Goal: Task Accomplishment & Management: Use online tool/utility

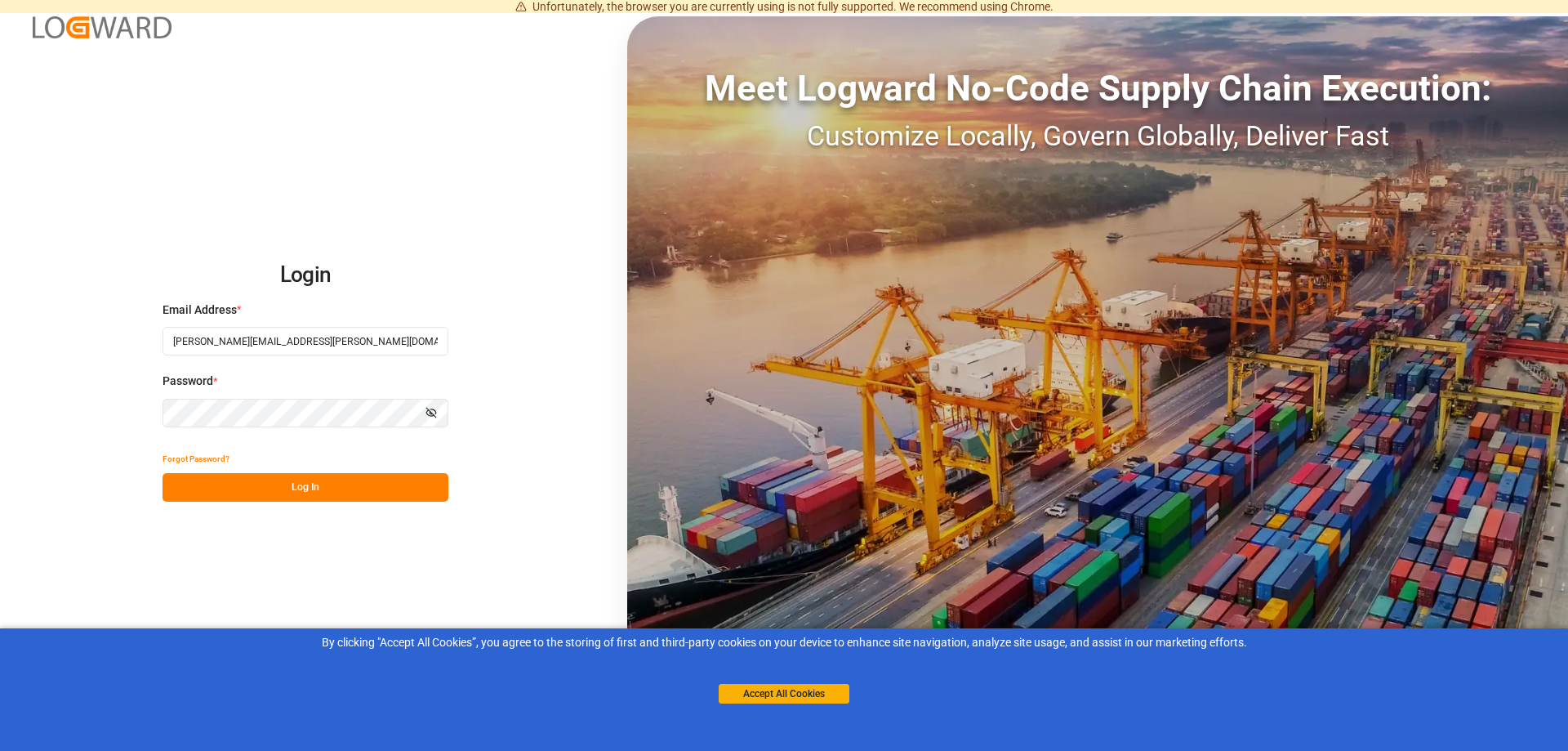
click at [377, 482] on button "Log In" at bounding box center [305, 488] width 286 height 29
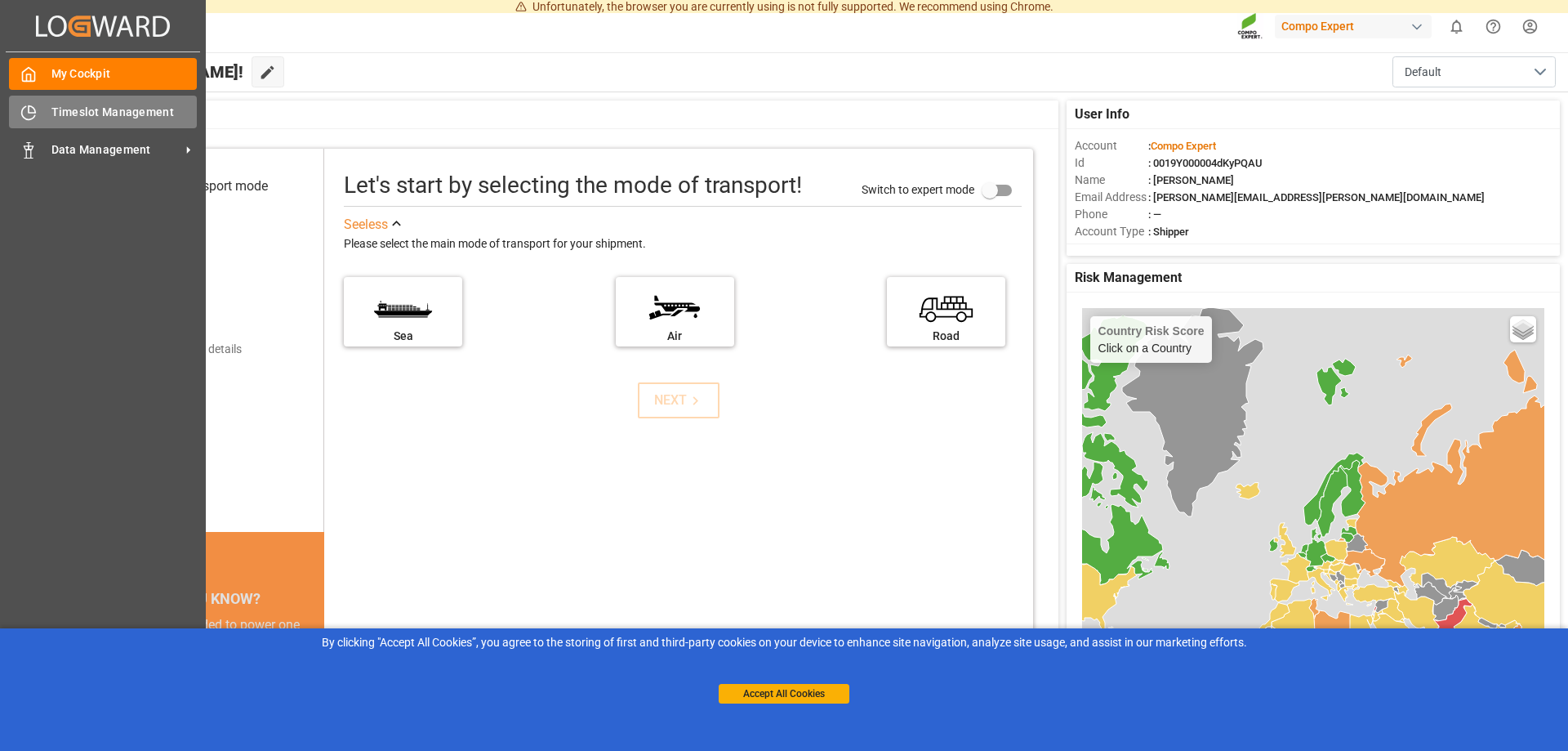
click at [58, 113] on span "Timeslot Management" at bounding box center [124, 112] width 146 height 17
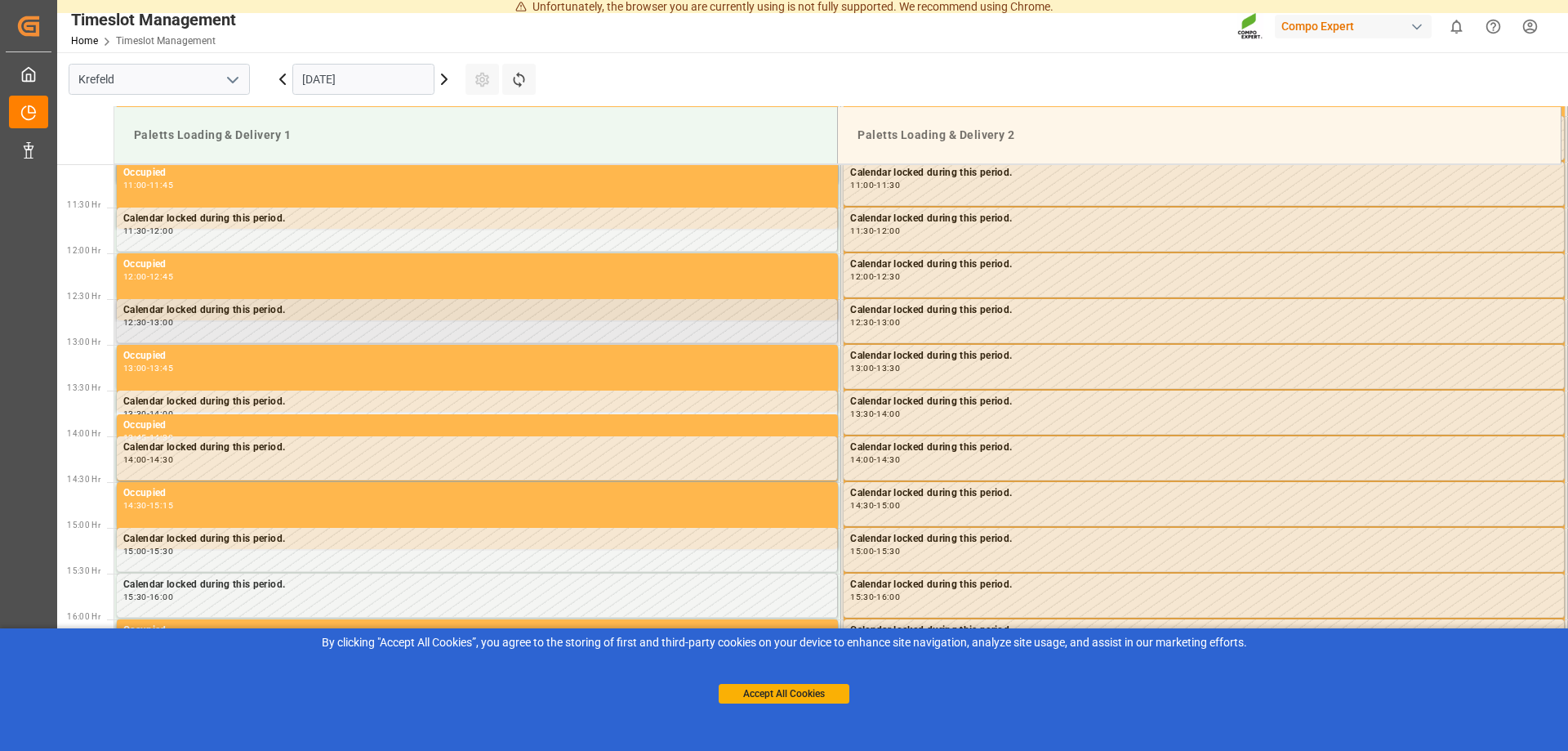
scroll to position [738, 0]
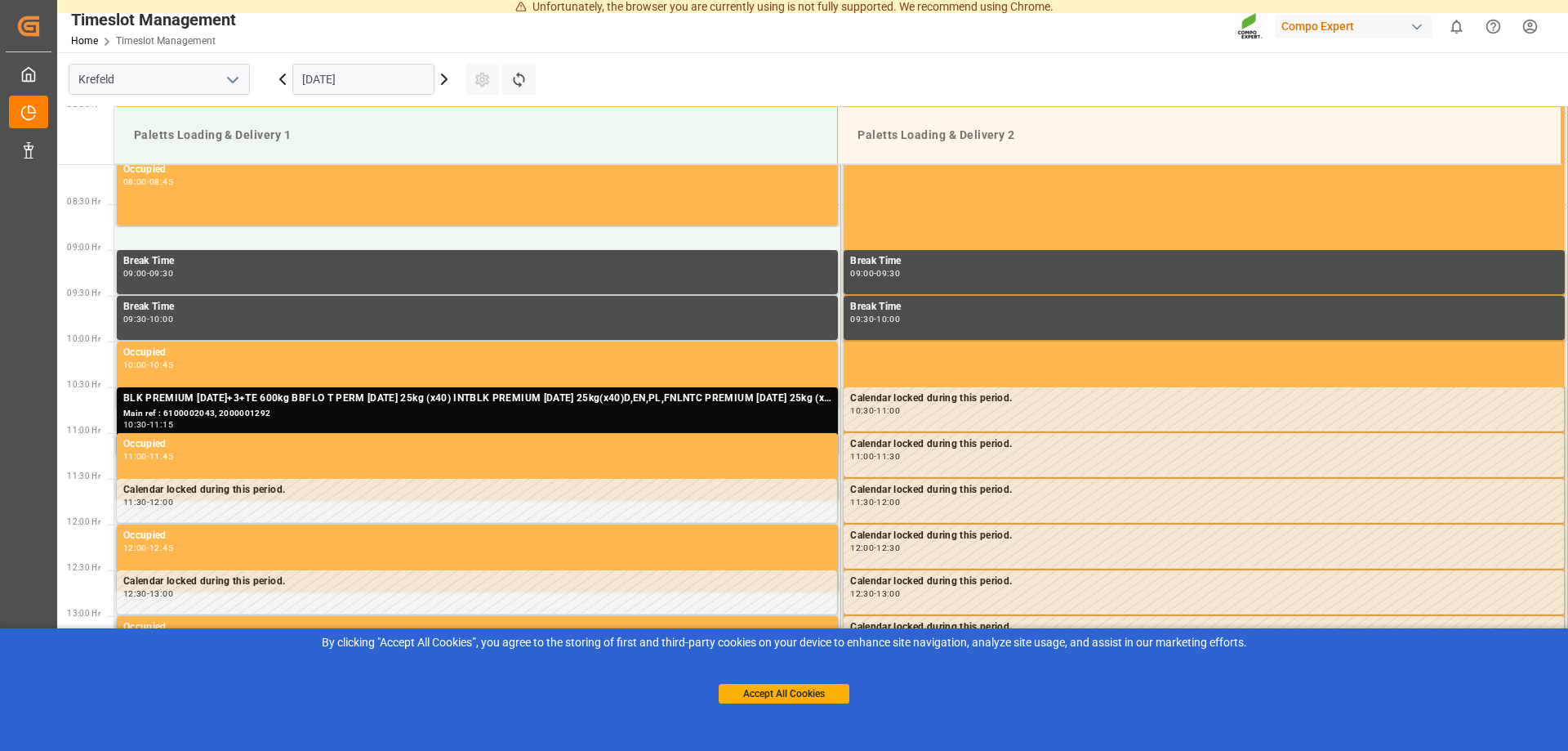
click at [439, 88] on icon at bounding box center [444, 79] width 19 height 19
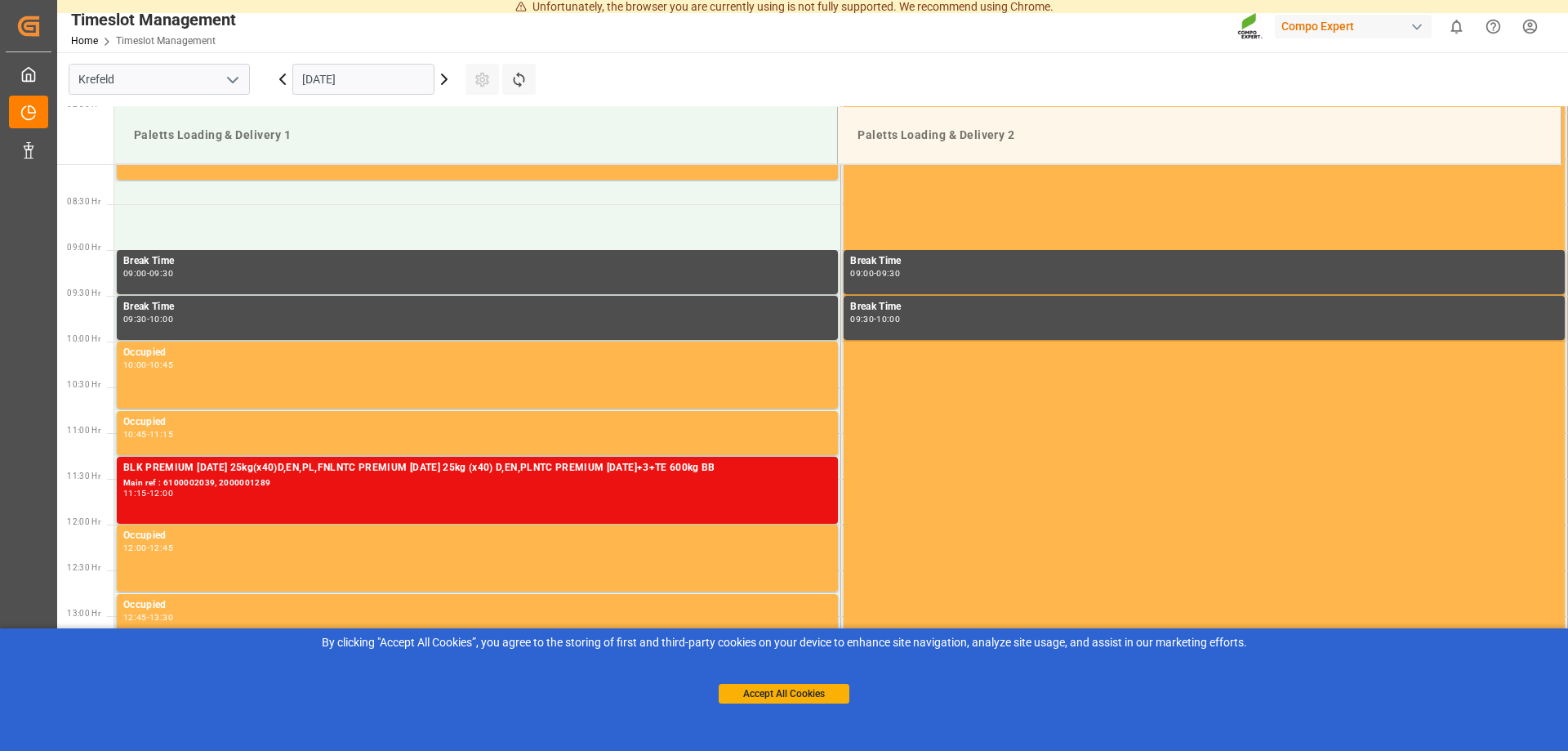
click at [279, 79] on icon at bounding box center [282, 79] width 19 height 19
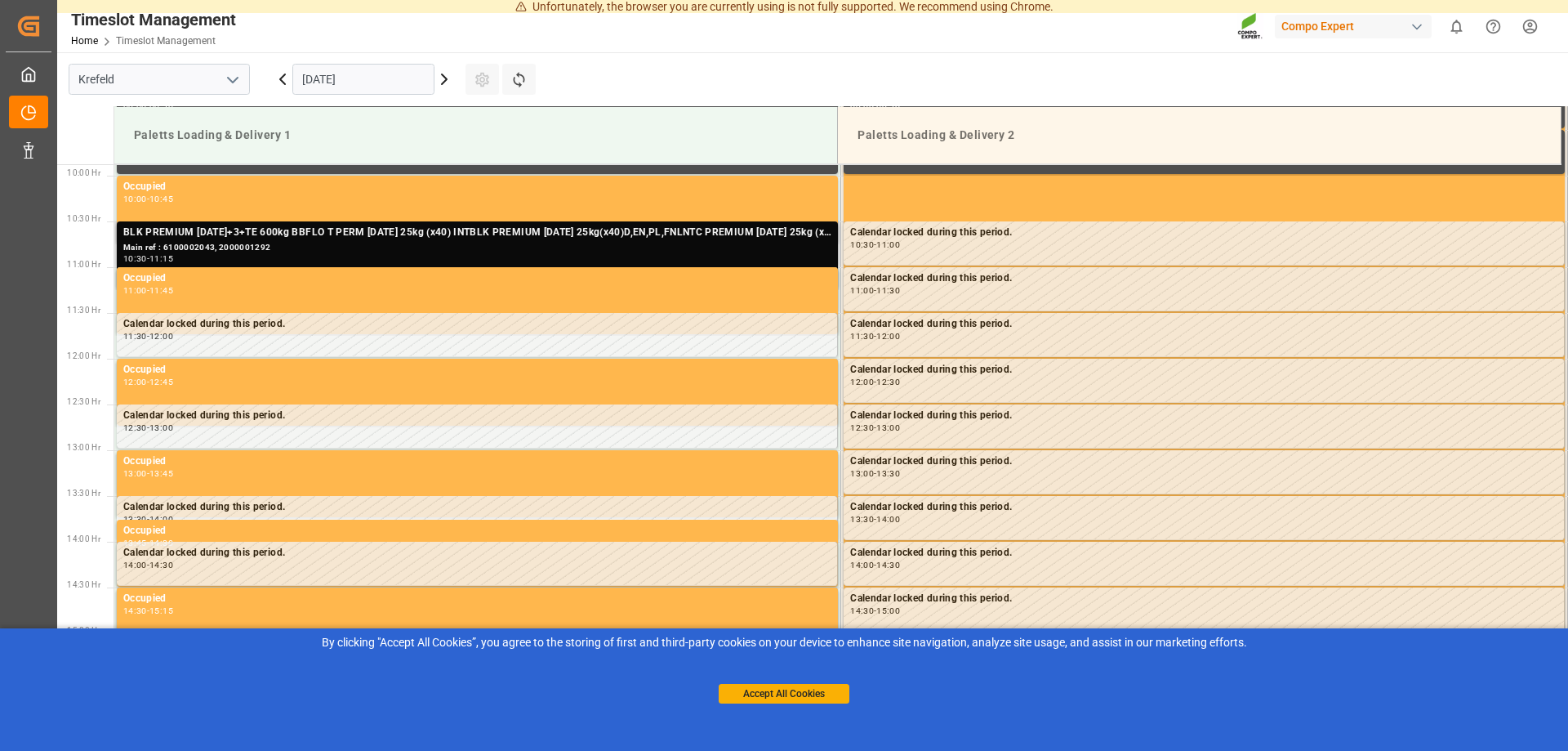
scroll to position [905, 0]
